Goal: Check status

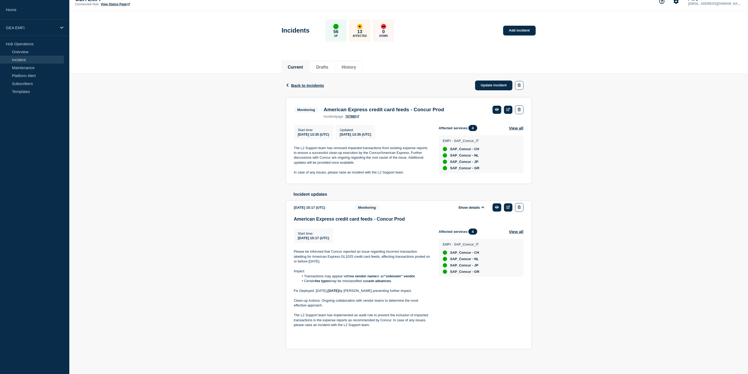
click at [19, 57] on link "Incident" at bounding box center [32, 60] width 64 height 8
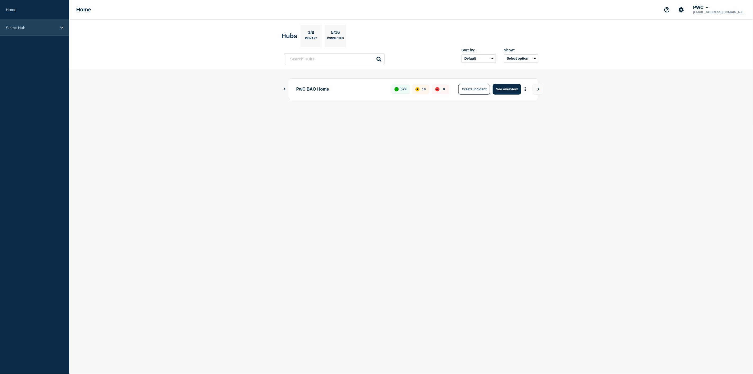
click at [57, 25] on div "Select Hub" at bounding box center [34, 28] width 69 height 16
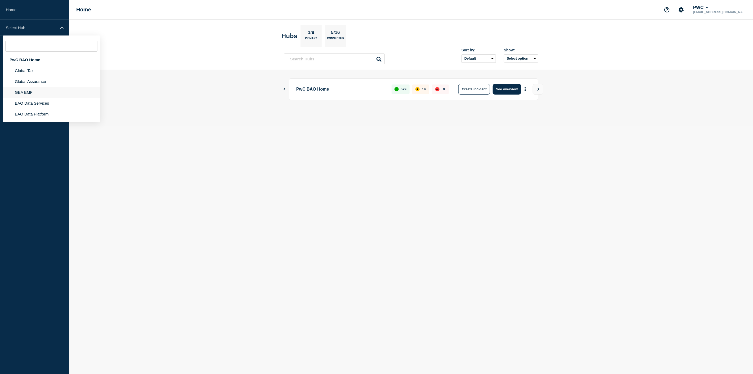
click at [29, 90] on li "GEA EMFI" at bounding box center [51, 92] width 97 height 11
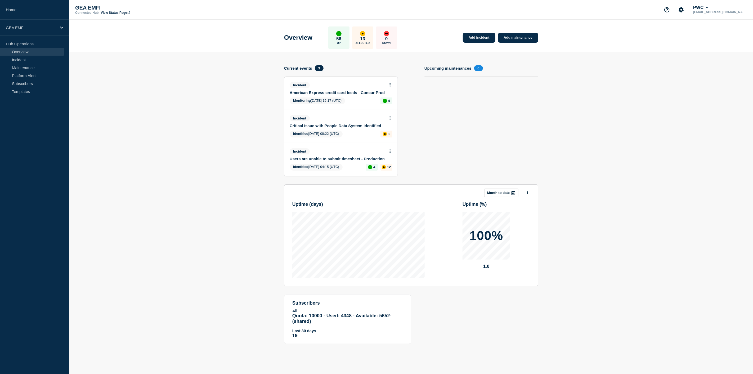
click at [324, 157] on link "Users are unable to submit timesheet - Production" at bounding box center [338, 158] width 96 height 4
